Goal: Browse casually

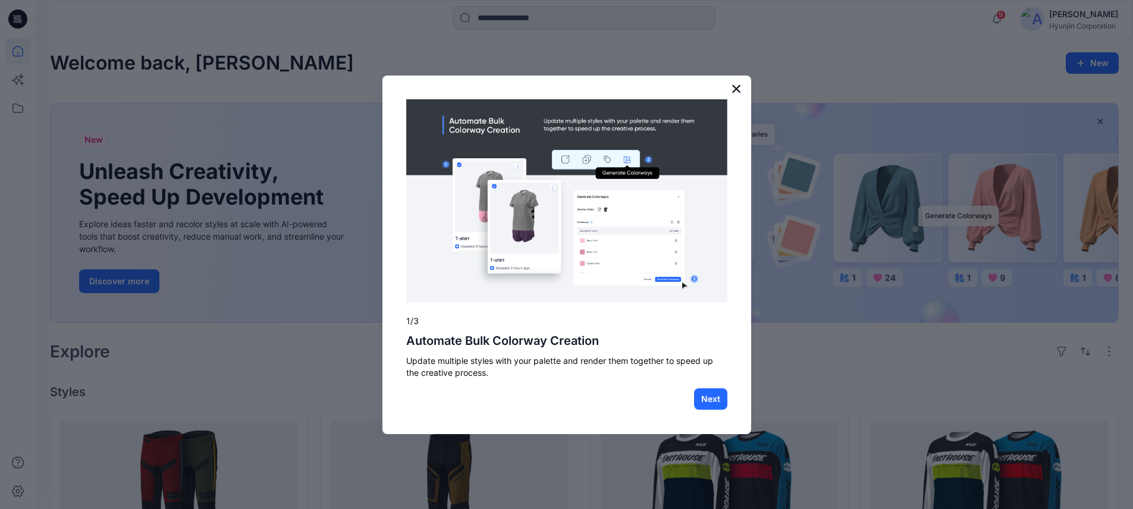
click at [740, 87] on button "×" at bounding box center [736, 88] width 11 height 19
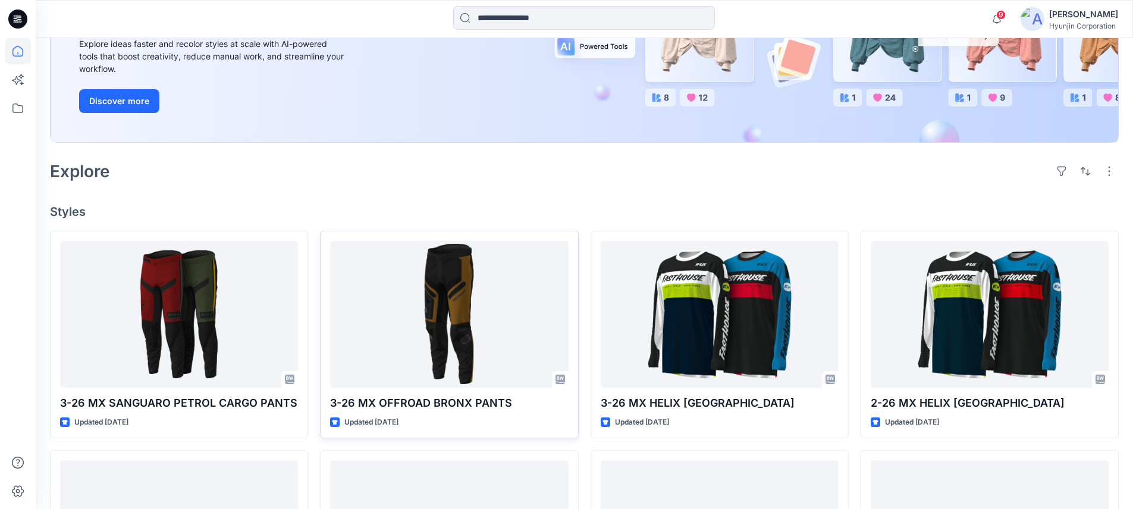
scroll to position [247, 0]
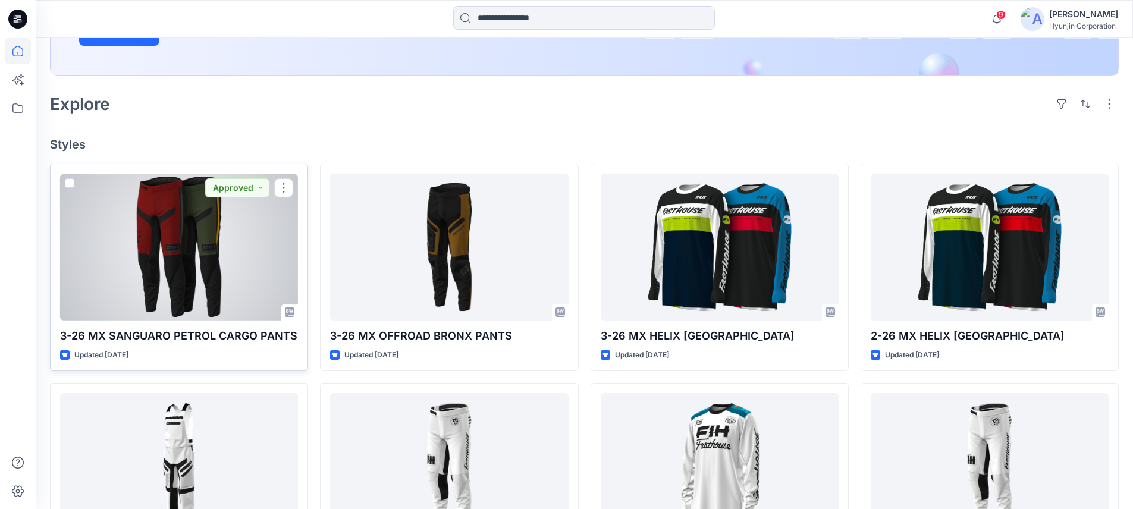
click at [198, 253] on div at bounding box center [179, 247] width 238 height 147
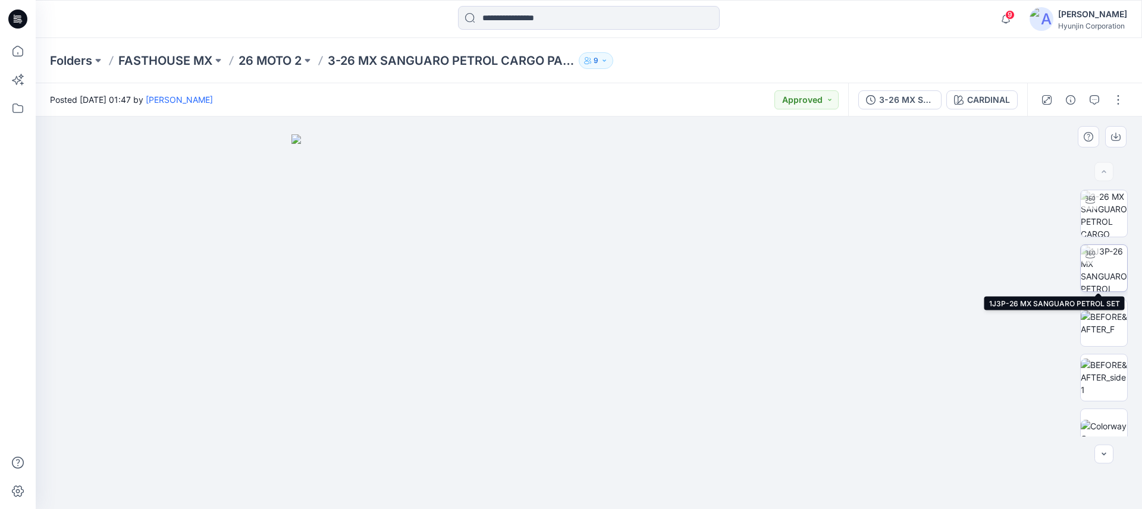
click at [1122, 271] on img at bounding box center [1104, 268] width 46 height 46
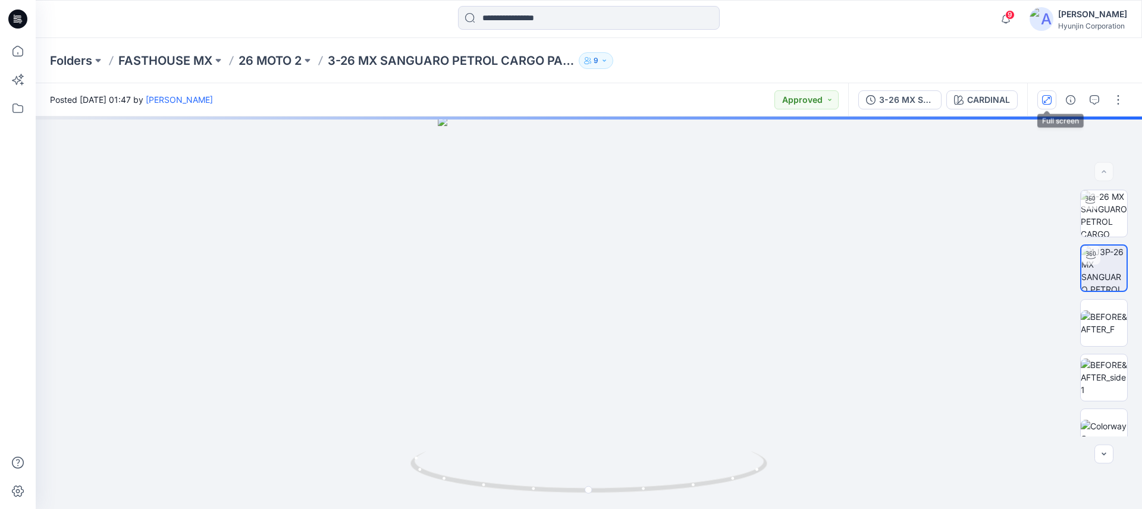
click at [1043, 95] on icon "button" at bounding box center [1047, 100] width 10 height 10
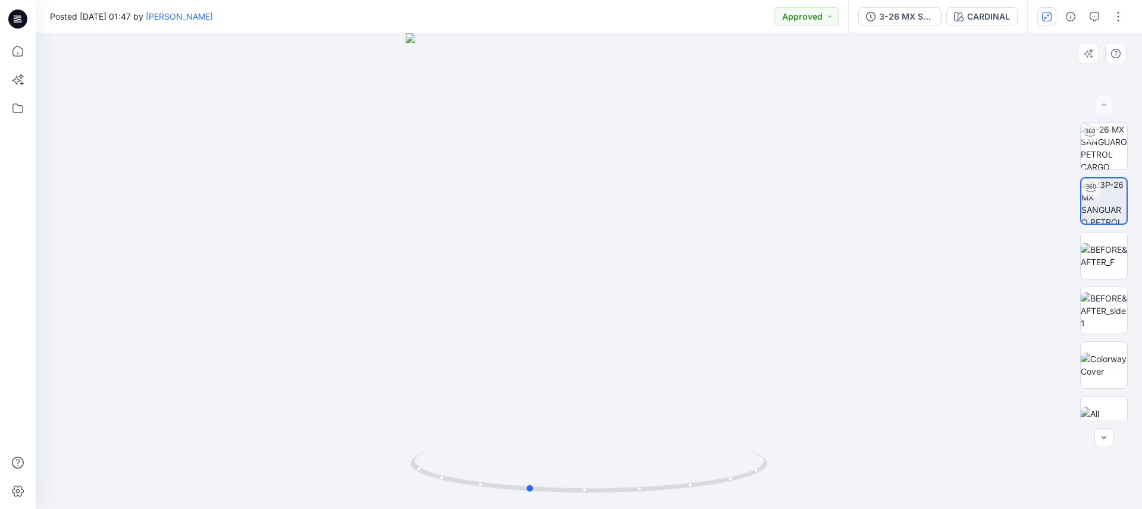
drag, startPoint x: 582, startPoint y: 225, endPoint x: 531, endPoint y: 235, distance: 52.0
click at [531, 235] on div at bounding box center [589, 271] width 1106 height 476
drag, startPoint x: 593, startPoint y: 387, endPoint x: 601, endPoint y: 214, distance: 173.9
click at [601, 214] on img at bounding box center [588, 32] width 839 height 953
drag, startPoint x: 531, startPoint y: 489, endPoint x: 604, endPoint y: 420, distance: 100.1
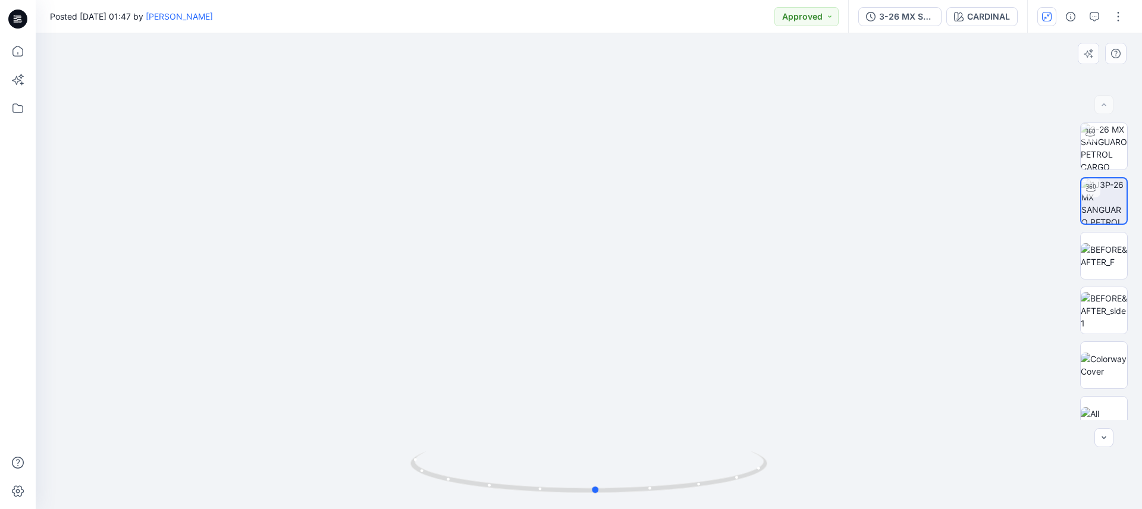
click at [604, 420] on div at bounding box center [589, 271] width 1106 height 476
click at [1091, 247] on img at bounding box center [1104, 255] width 46 height 25
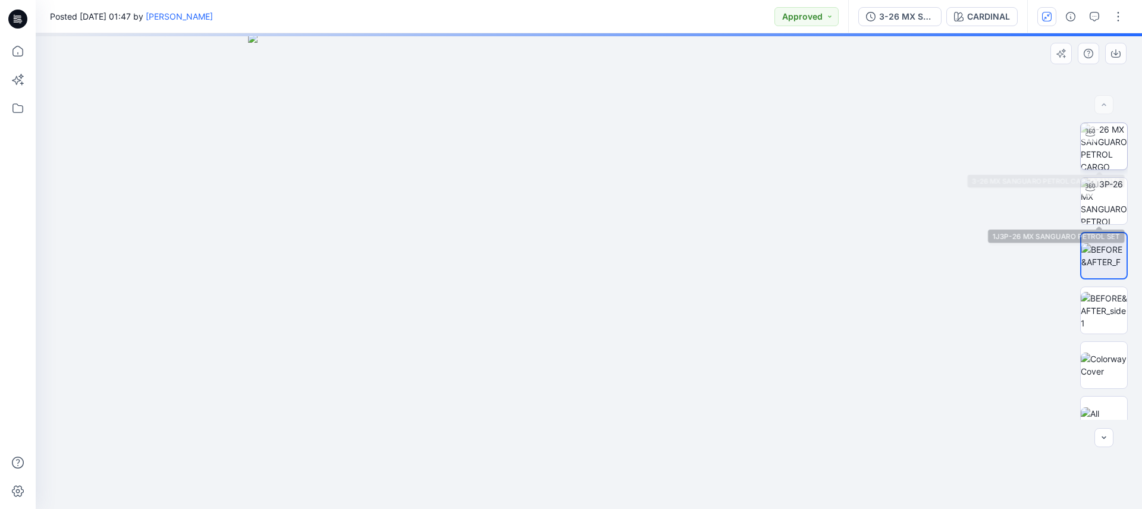
click at [1108, 137] on img at bounding box center [1104, 146] width 46 height 46
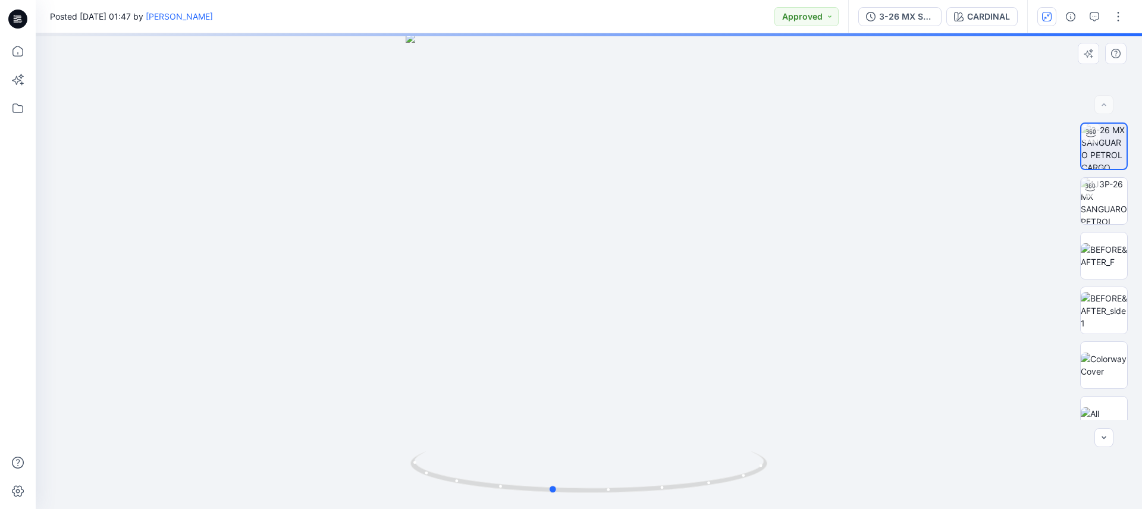
drag, startPoint x: 592, startPoint y: 492, endPoint x: 538, endPoint y: 310, distance: 189.9
click at [555, 480] on icon at bounding box center [590, 473] width 360 height 45
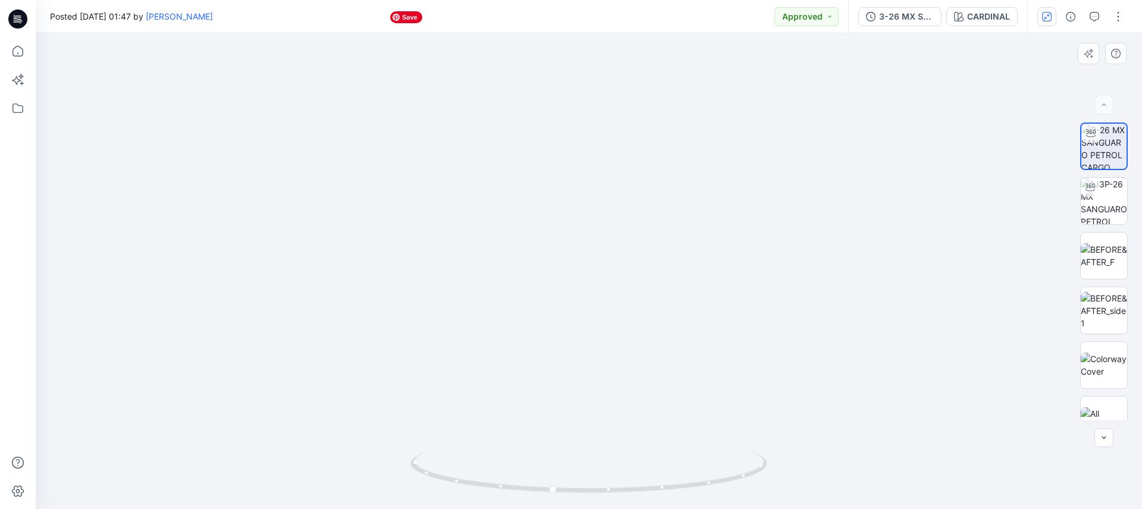
drag, startPoint x: 604, startPoint y: 199, endPoint x: 588, endPoint y: 249, distance: 52.7
click at [588, 249] on img at bounding box center [589, 211] width 667 height 595
drag, startPoint x: 553, startPoint y: 491, endPoint x: 517, endPoint y: 484, distance: 36.3
click at [517, 484] on icon at bounding box center [590, 473] width 360 height 45
drag, startPoint x: 542, startPoint y: 233, endPoint x: 535, endPoint y: 348, distance: 115.6
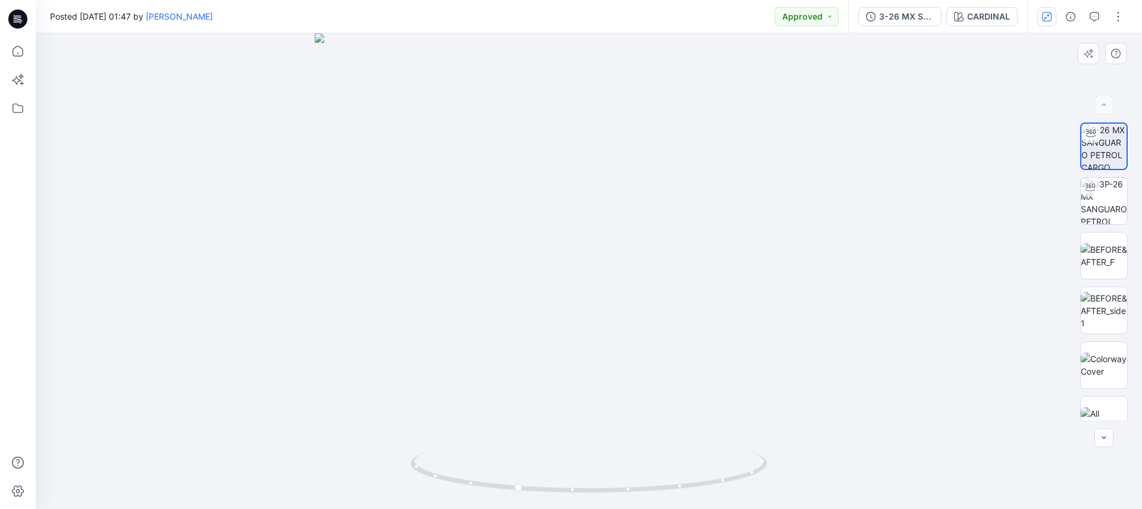
click at [535, 348] on img at bounding box center [589, 271] width 548 height 476
drag, startPoint x: 540, startPoint y: 491, endPoint x: 592, endPoint y: 495, distance: 52.5
click at [592, 495] on icon at bounding box center [590, 473] width 360 height 45
